Goal: Contribute content

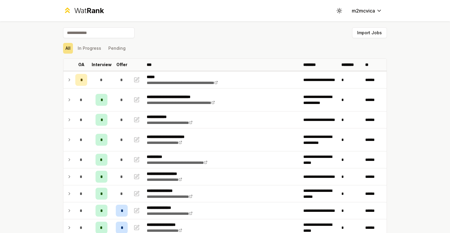
scroll to position [261, 0]
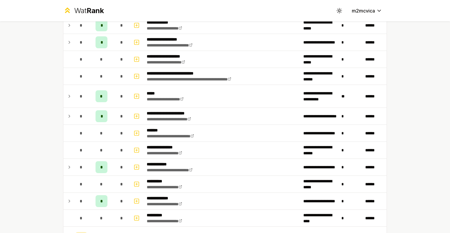
scroll to position [428, 0]
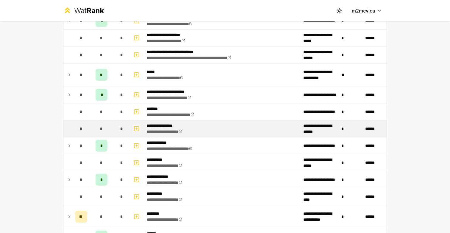
click at [137, 127] on icon "button" at bounding box center [137, 128] width 6 height 7
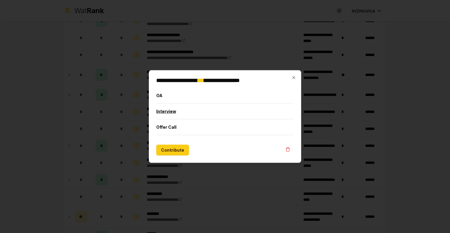
click at [171, 114] on button "Interview" at bounding box center [225, 111] width 138 height 15
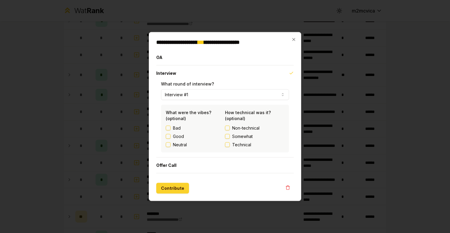
click at [169, 189] on button "Contribute" at bounding box center [172, 188] width 33 height 11
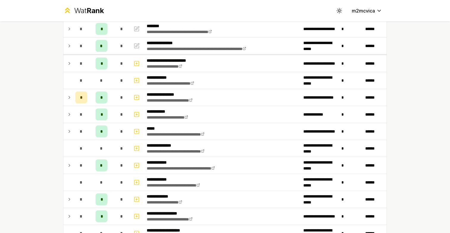
scroll to position [250, 0]
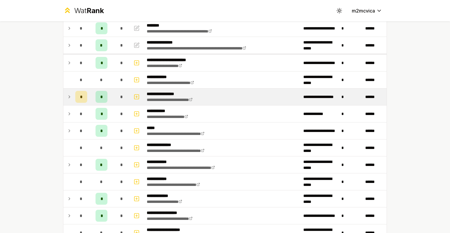
click at [104, 98] on div "*" at bounding box center [102, 97] width 12 height 12
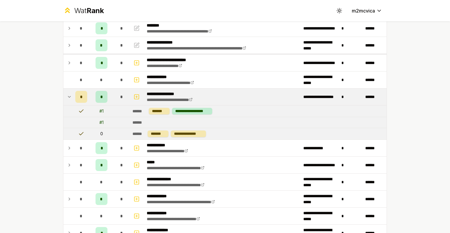
click at [104, 98] on div "*" at bounding box center [102, 97] width 12 height 12
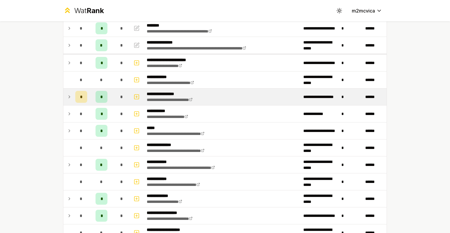
click at [104, 98] on div "*" at bounding box center [102, 97] width 12 height 12
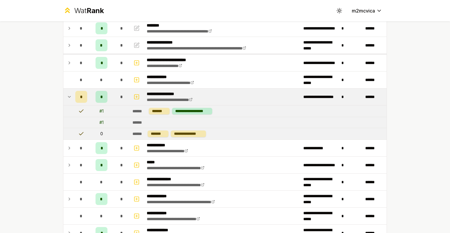
click at [104, 98] on div "*" at bounding box center [102, 97] width 12 height 12
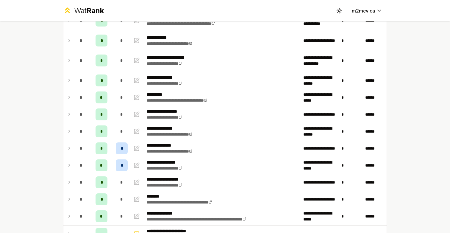
scroll to position [0, 0]
